Goal: Transaction & Acquisition: Book appointment/travel/reservation

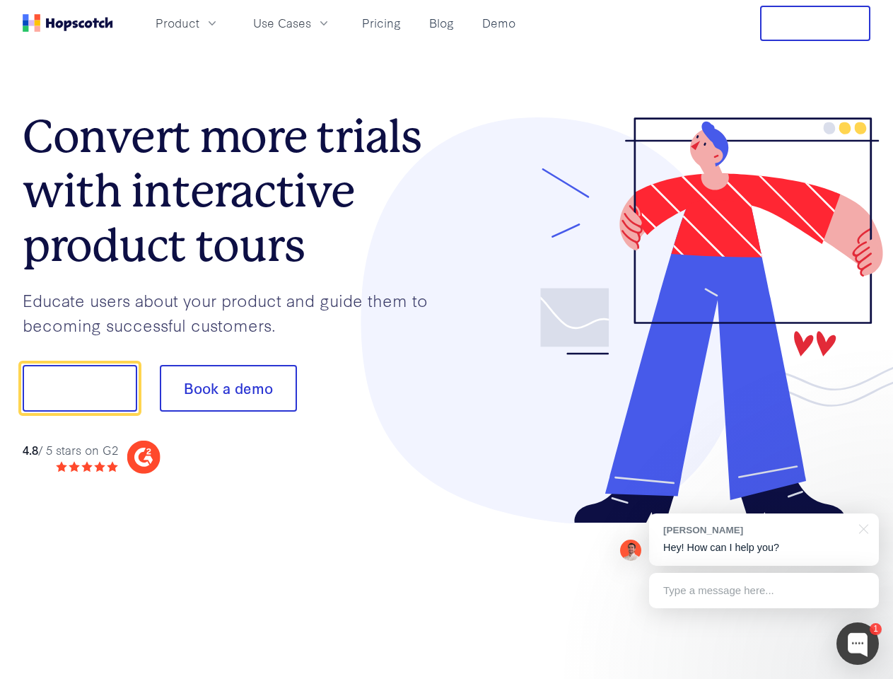
click at [447, 339] on div at bounding box center [659, 320] width 424 height 406
click at [199, 23] on span "Product" at bounding box center [177, 23] width 44 height 18
click at [311, 23] on span "Use Cases" at bounding box center [282, 23] width 58 height 18
click at [815, 23] on button "Free Trial" at bounding box center [815, 23] width 110 height 35
click at [79, 388] on button "Show me!" at bounding box center [80, 388] width 114 height 47
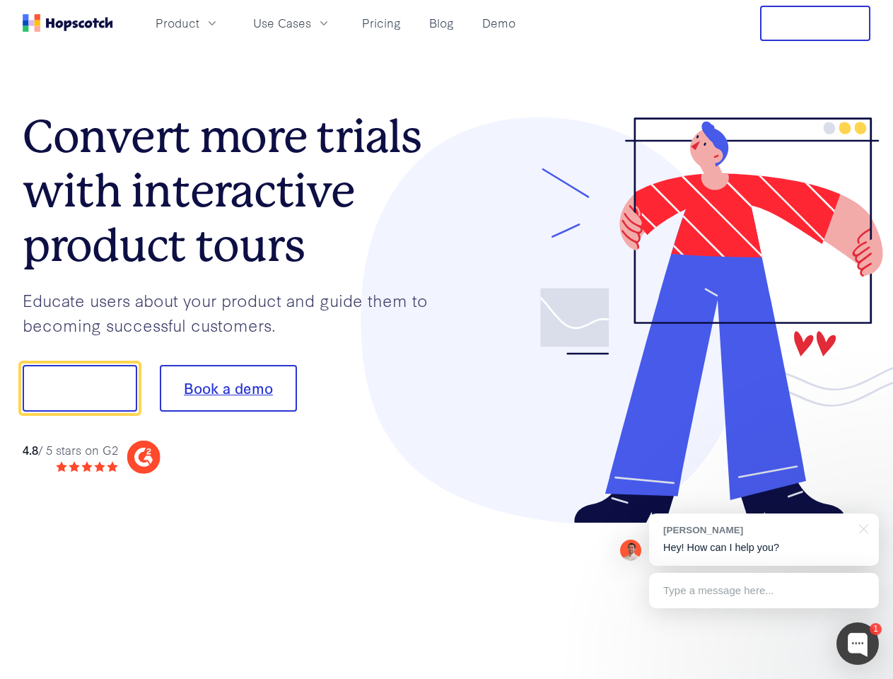
click at [228, 388] on button "Book a demo" at bounding box center [228, 388] width 137 height 47
click at [857, 643] on div at bounding box center [857, 643] width 42 height 42
click at [763, 539] on div "[PERSON_NAME] Hey! How can I help you?" at bounding box center [764, 539] width 230 height 52
click at [861, 527] on div at bounding box center [745, 386] width 265 height 471
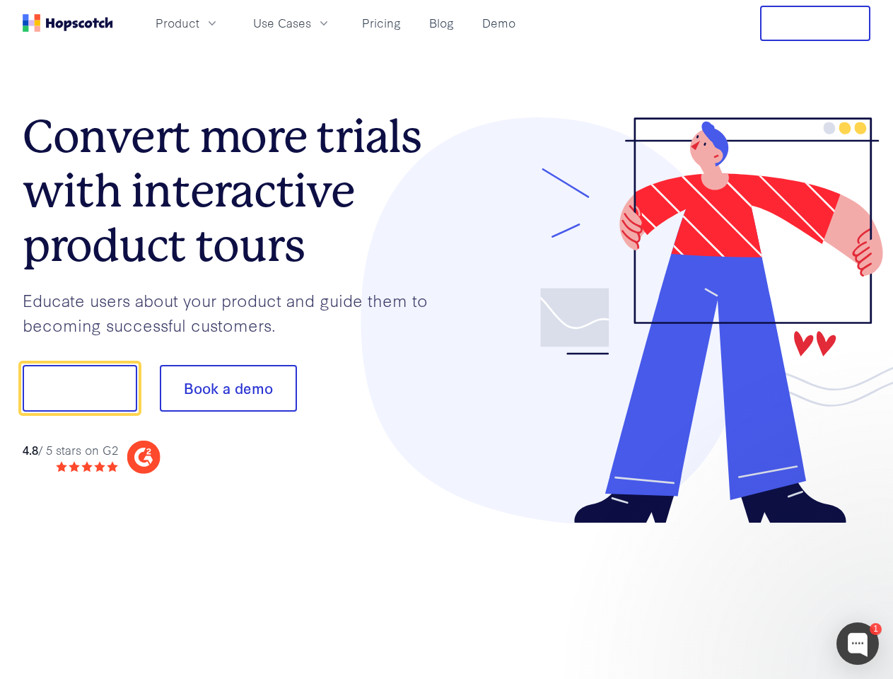
click at [763, 590] on div at bounding box center [745, 481] width 265 height 282
